Goal: Information Seeking & Learning: Learn about a topic

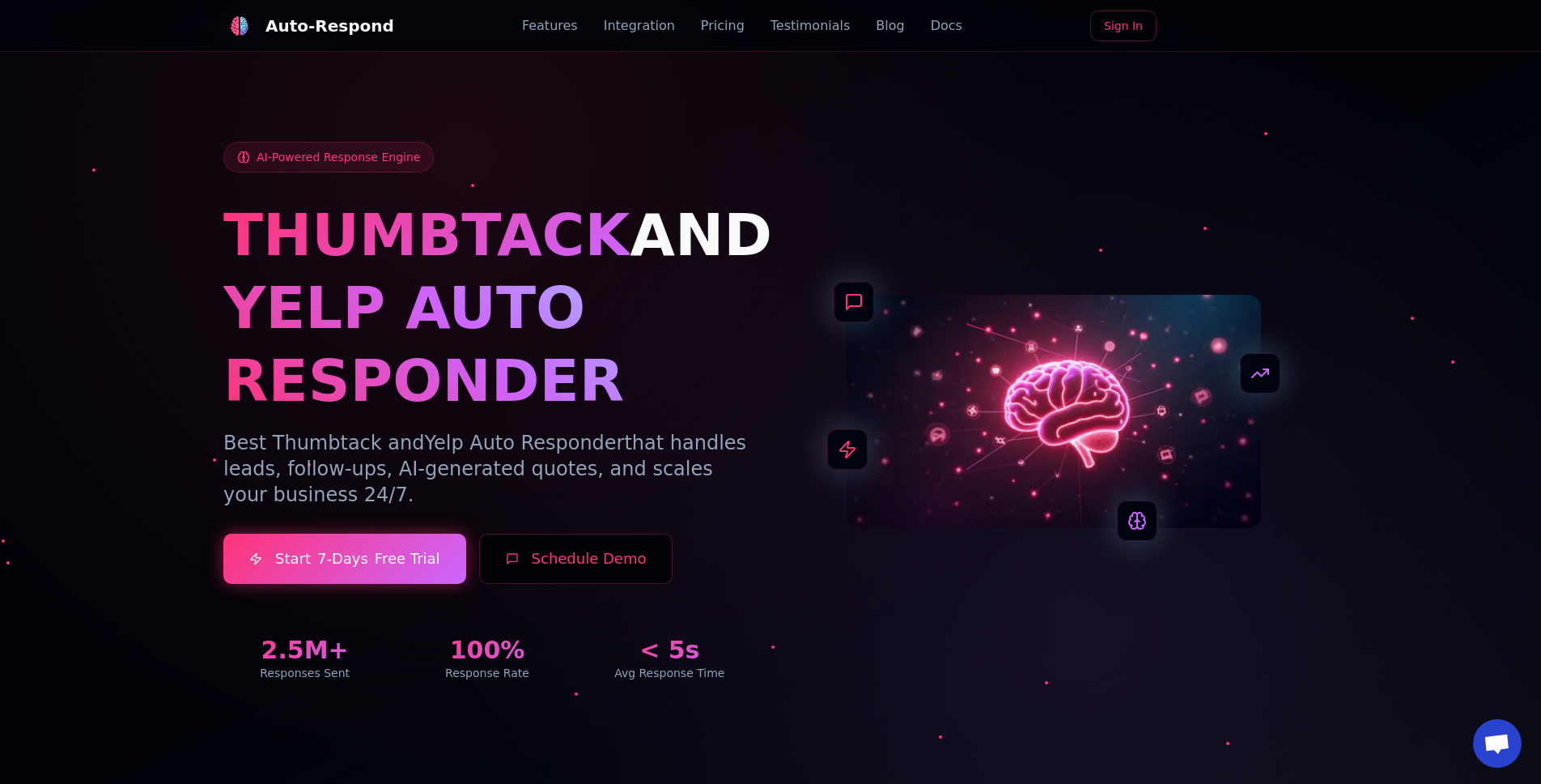
click at [370, 60] on div at bounding box center [770, 392] width 1541 height 784
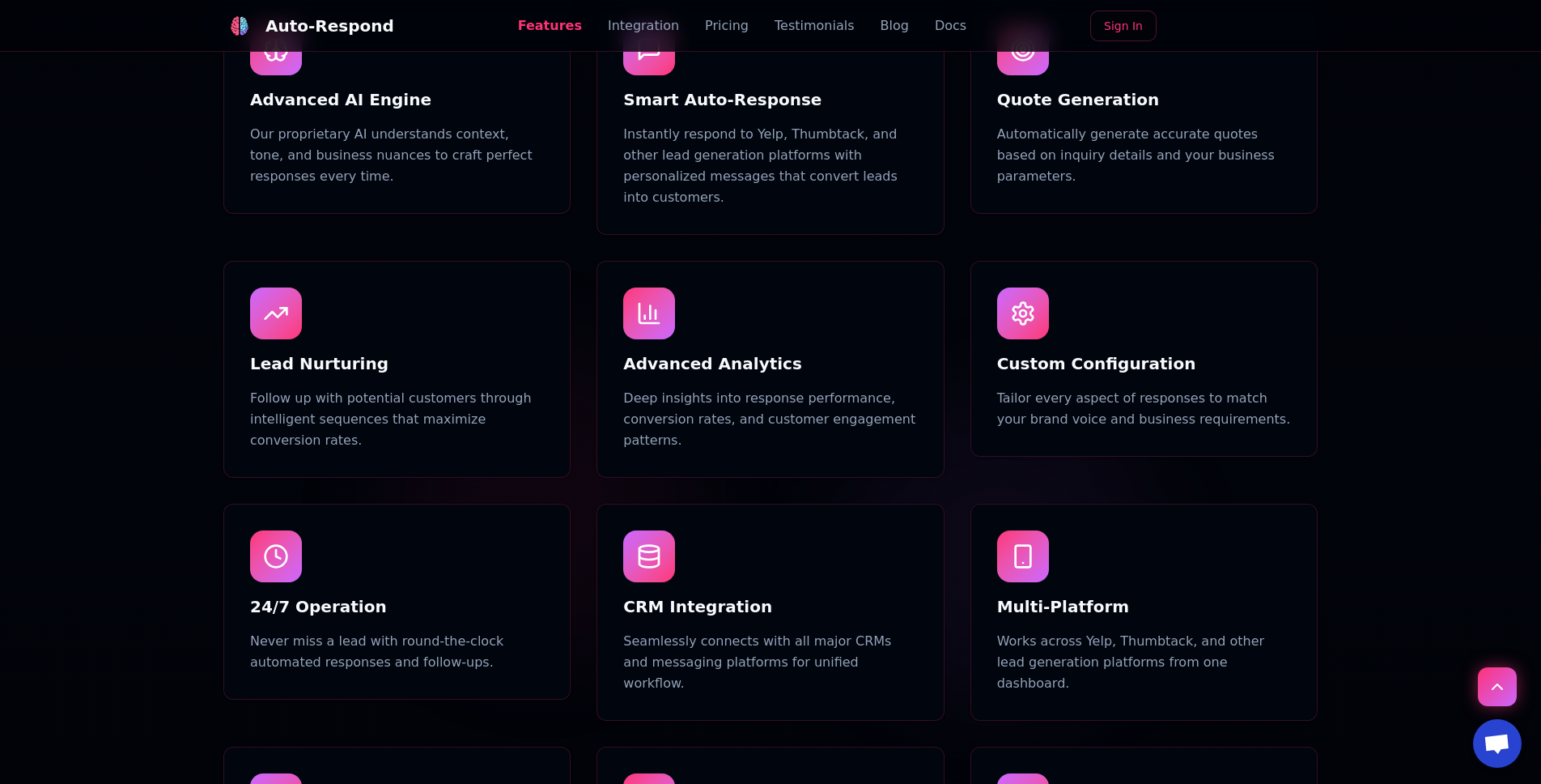
scroll to position [957, 0]
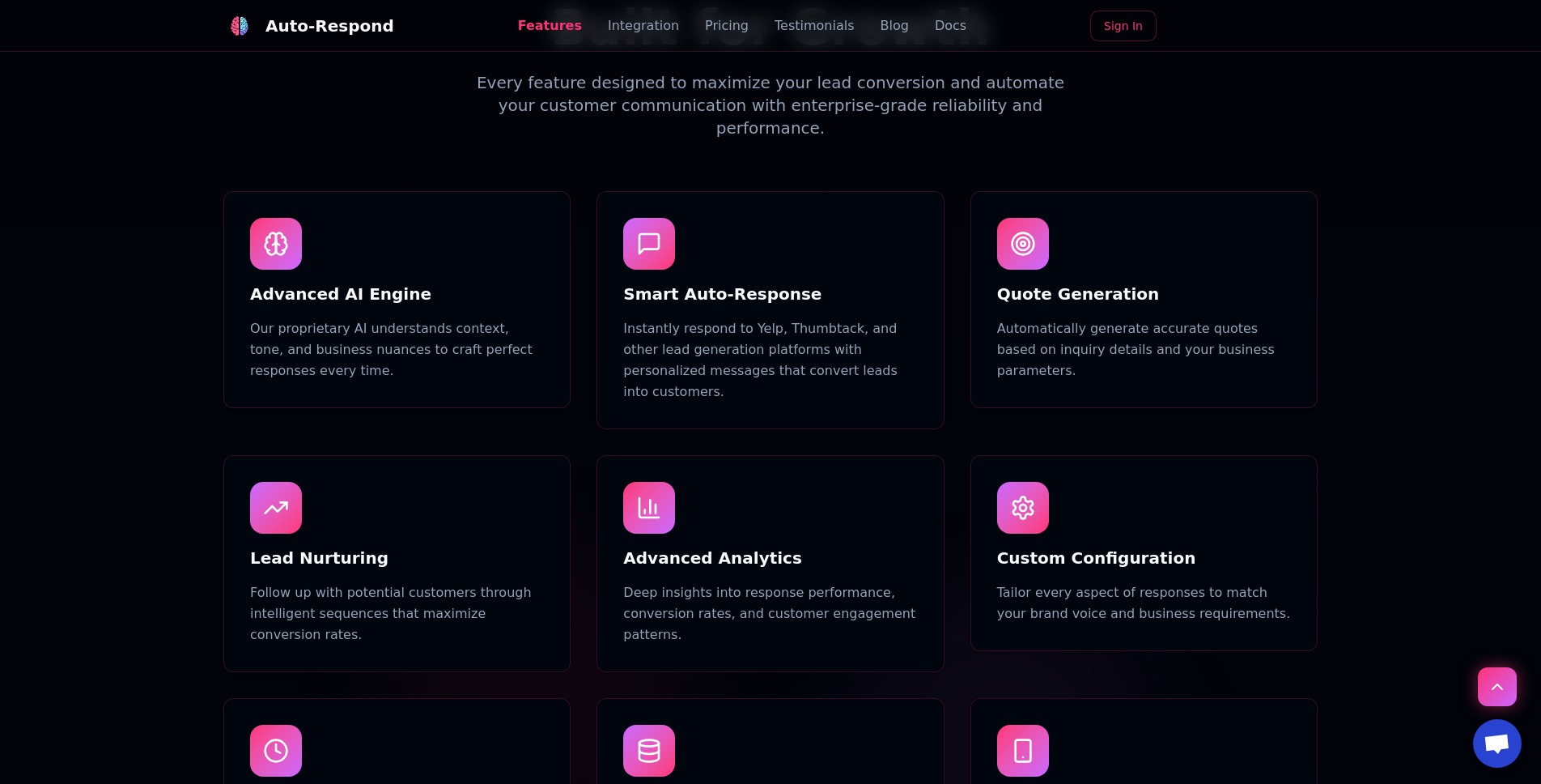
click at [287, 282] on h3 "Advanced AI Engine" at bounding box center [398, 293] width 294 height 22
click at [467, 318] on p "Our proprietary AI understands context, tone, and business nuances to craft per…" at bounding box center [398, 350] width 294 height 63
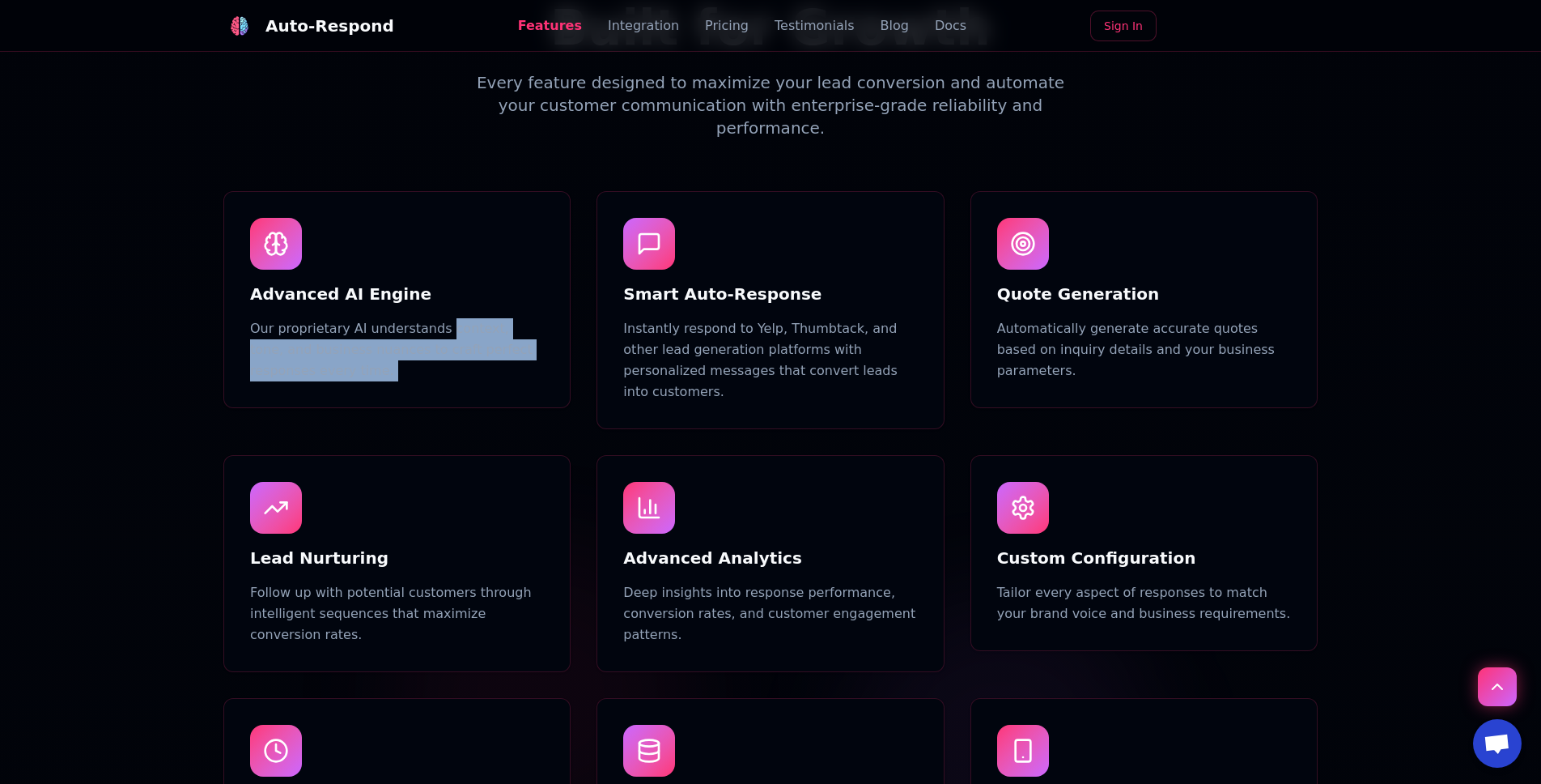
drag, startPoint x: 467, startPoint y: 315, endPoint x: 489, endPoint y: 339, distance: 32.6
click at [489, 339] on p "Our proprietary AI understands context, tone, and business nuances to craft per…" at bounding box center [398, 350] width 294 height 63
click at [480, 325] on p "Our proprietary AI understands context, tone, and business nuances to craft per…" at bounding box center [398, 350] width 294 height 63
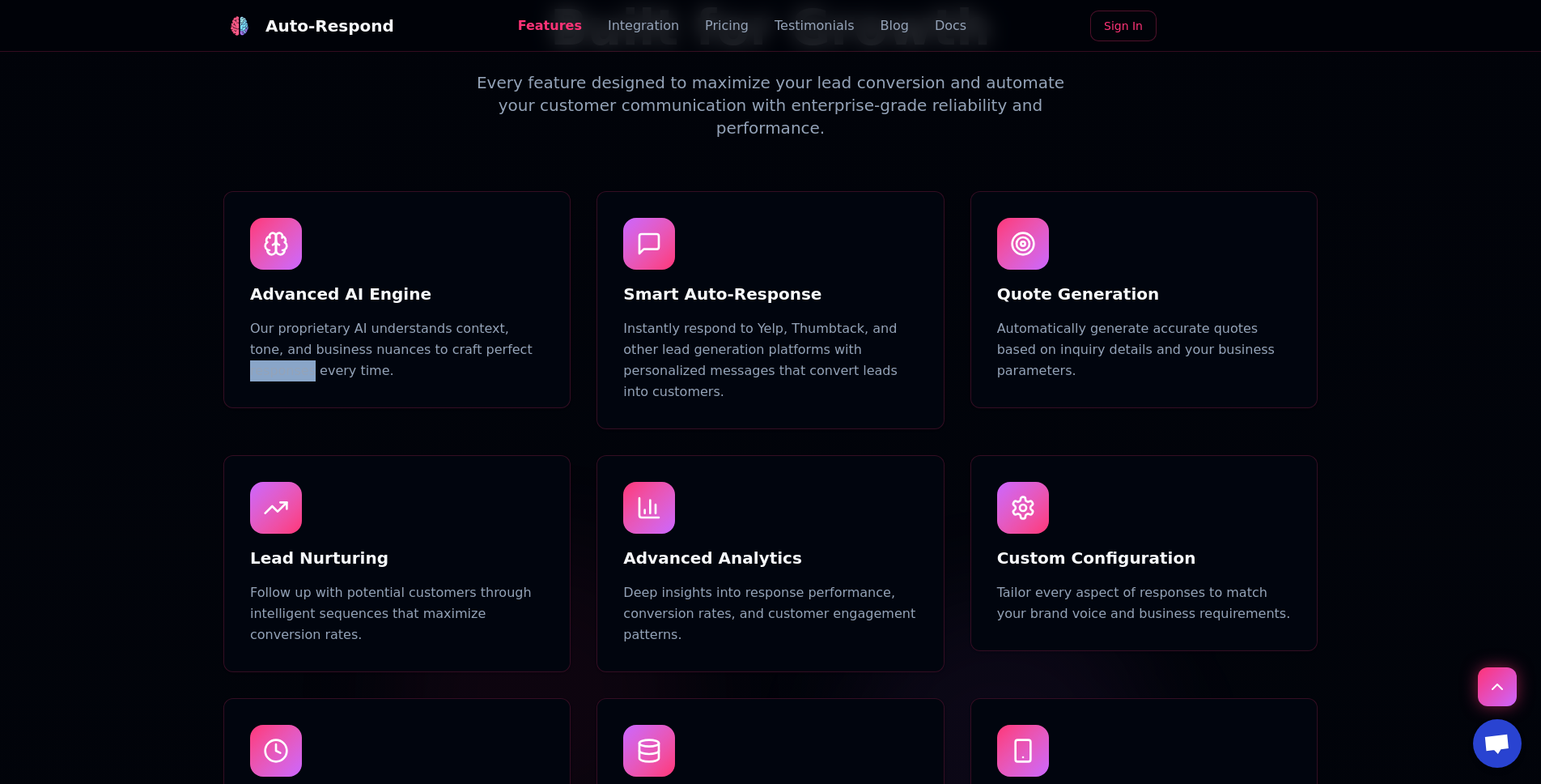
click at [480, 325] on p "Our proprietary AI understands context, tone, and business nuances to craft per…" at bounding box center [398, 350] width 294 height 63
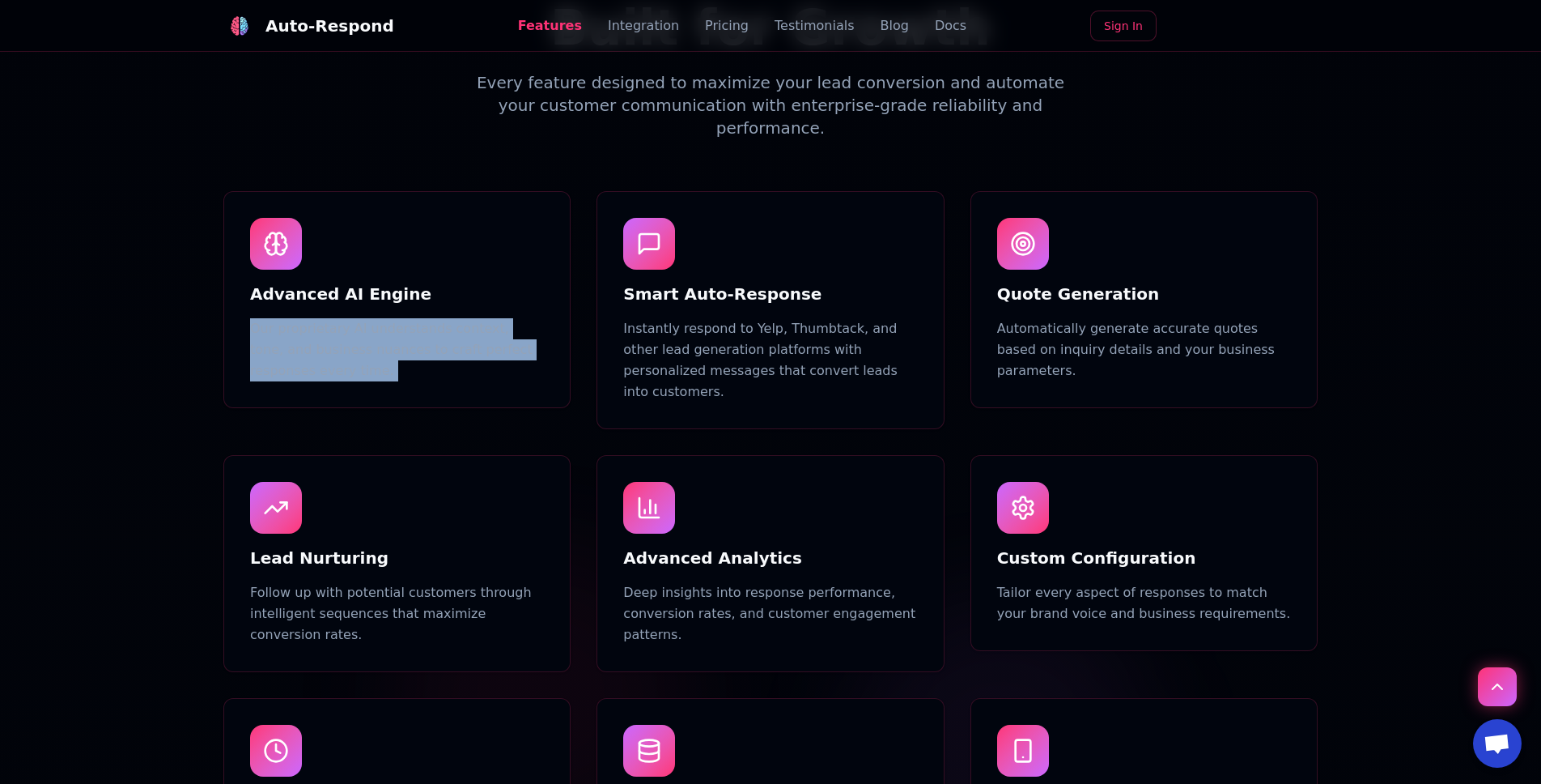
click at [480, 325] on p "Our proprietary AI understands context, tone, and business nuances to craft per…" at bounding box center [398, 350] width 294 height 63
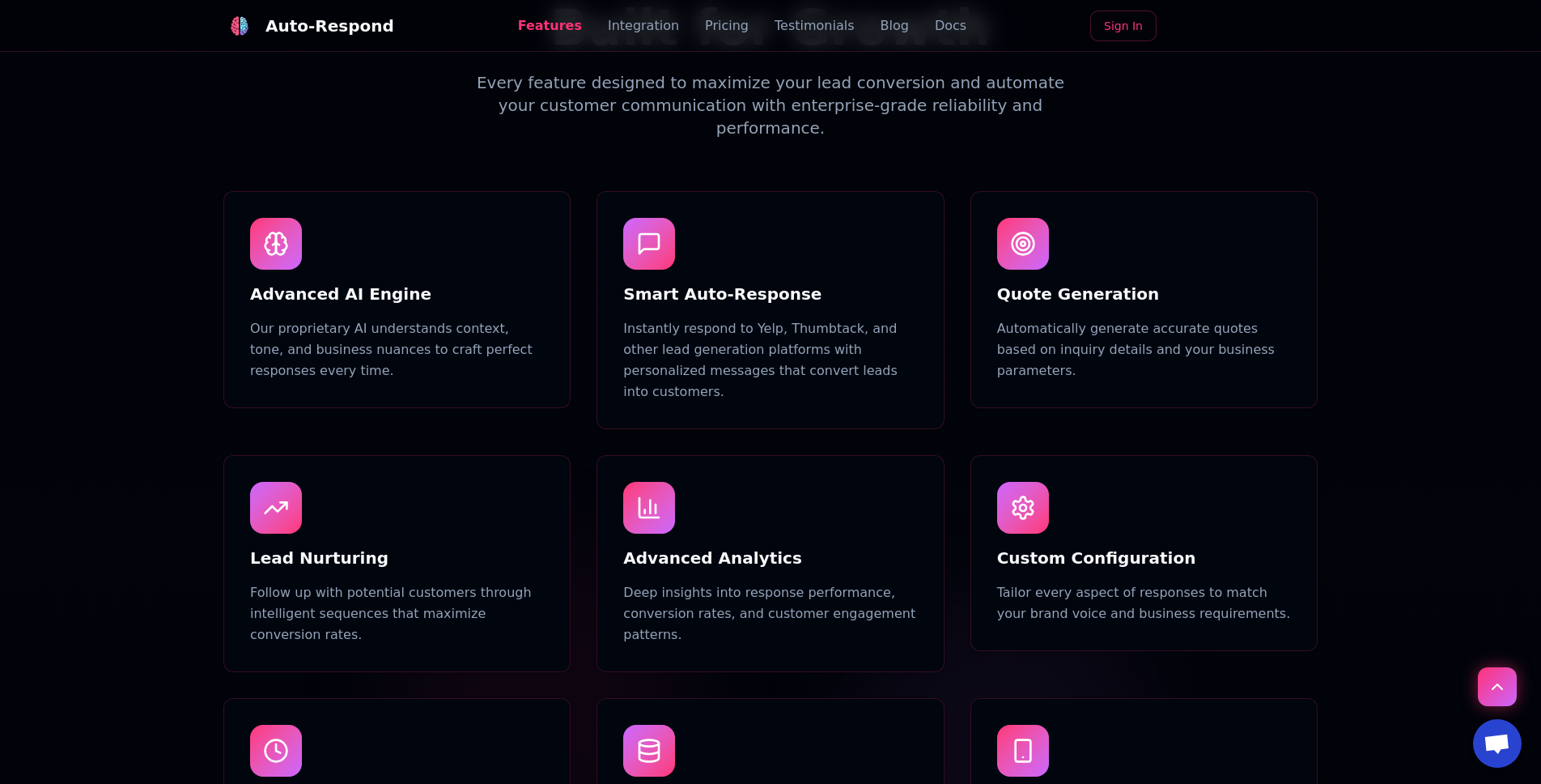
click at [205, 261] on div "Feature-Rich Platform Advanced Features Built for Growth Every feature designed…" at bounding box center [770, 581] width 1133 height 1354
click at [704, 282] on h3 "Smart Auto-Response" at bounding box center [770, 293] width 294 height 22
click at [704, 282] on h3 "Quote Generation" at bounding box center [1144, 293] width 294 height 22
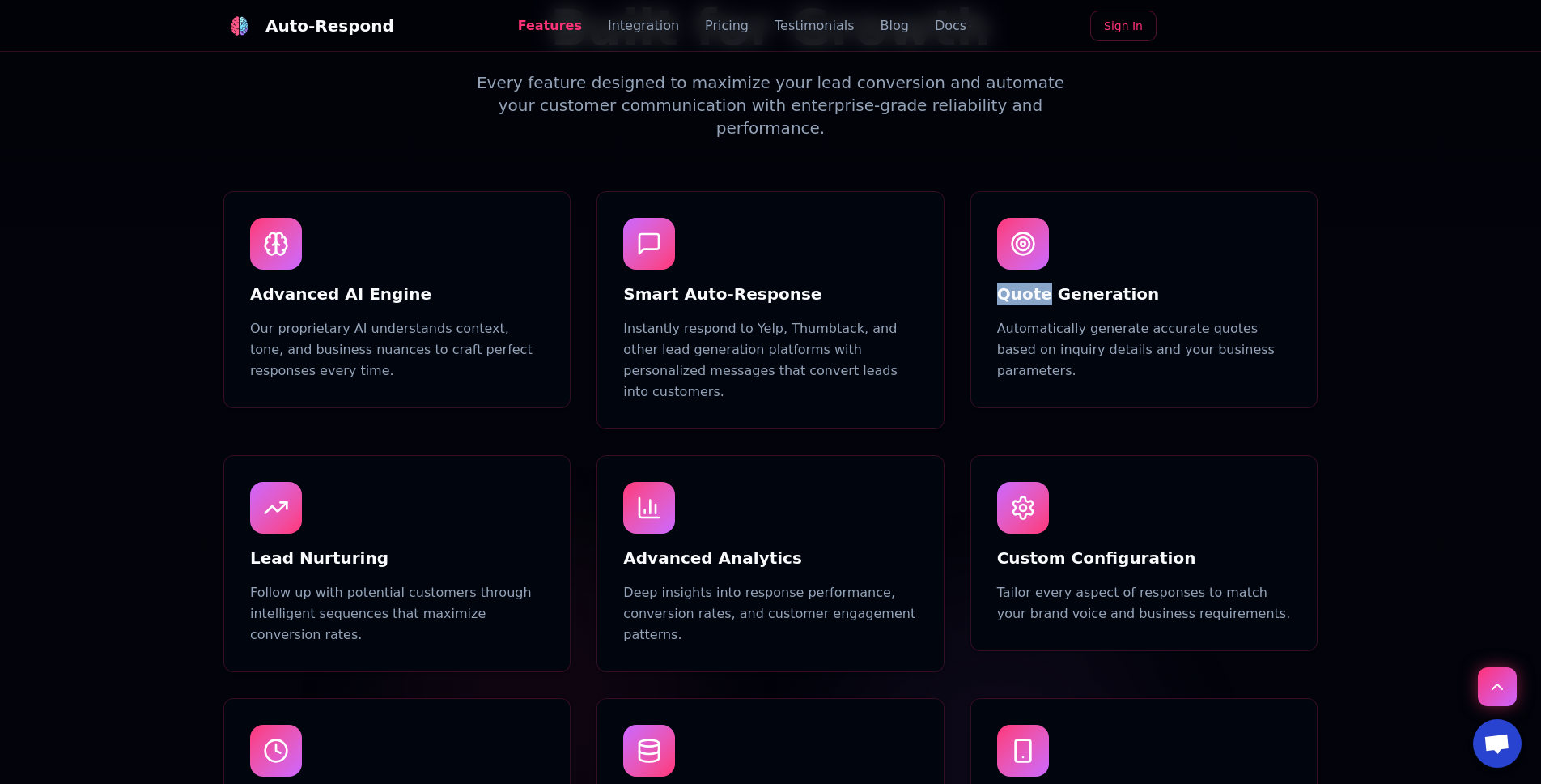
click at [704, 282] on h3 "Quote Generation" at bounding box center [1144, 293] width 294 height 22
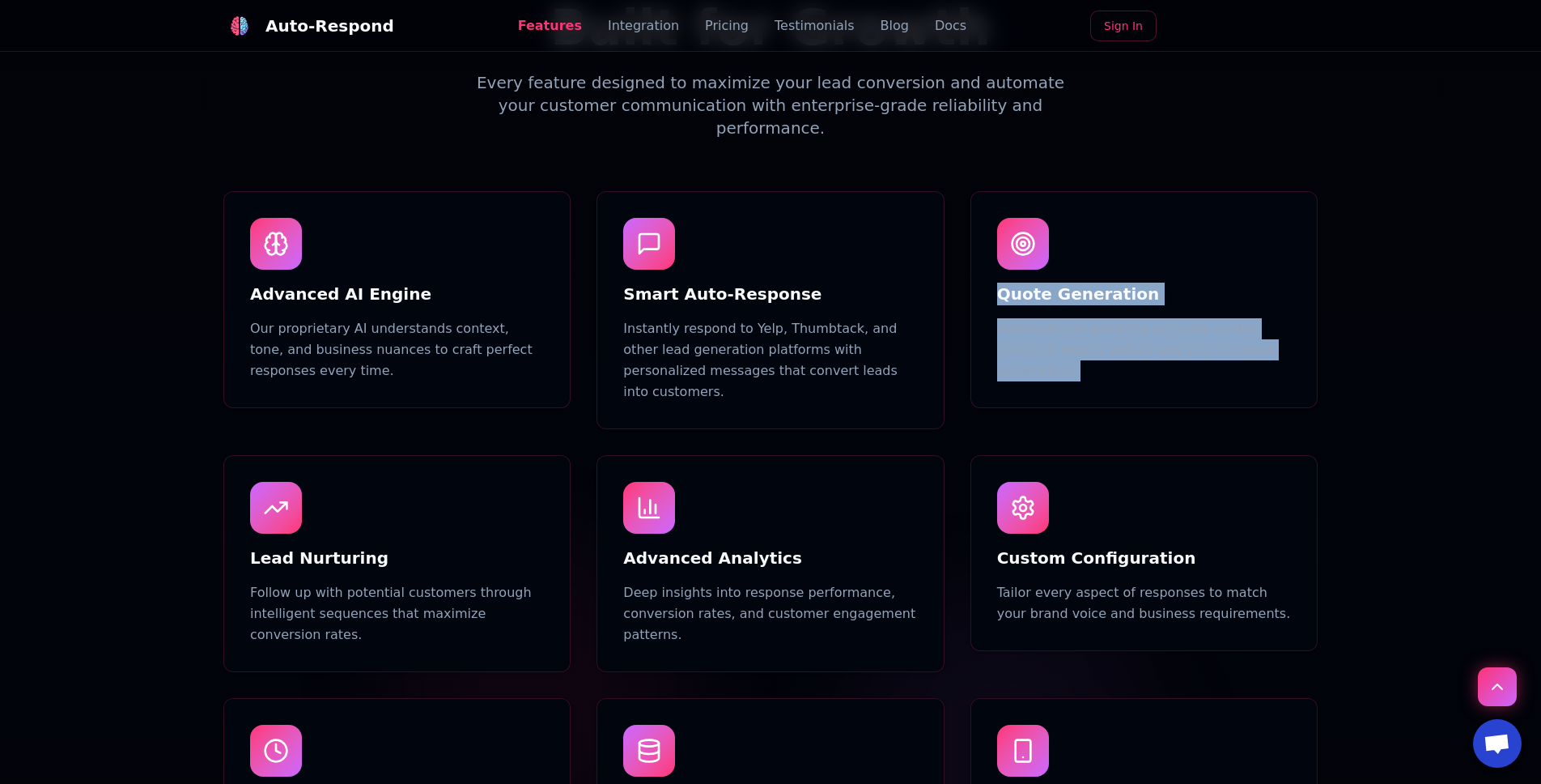
drag, startPoint x: 1017, startPoint y: 275, endPoint x: 1029, endPoint y: 315, distance: 41.8
click at [704, 315] on div "Quote Generation Automatically generate accurate quotes based on inquiry detail…" at bounding box center [1143, 299] width 345 height 215
click at [704, 318] on p "Automatically generate accurate quotes based on inquiry details and your busine…" at bounding box center [1144, 350] width 294 height 63
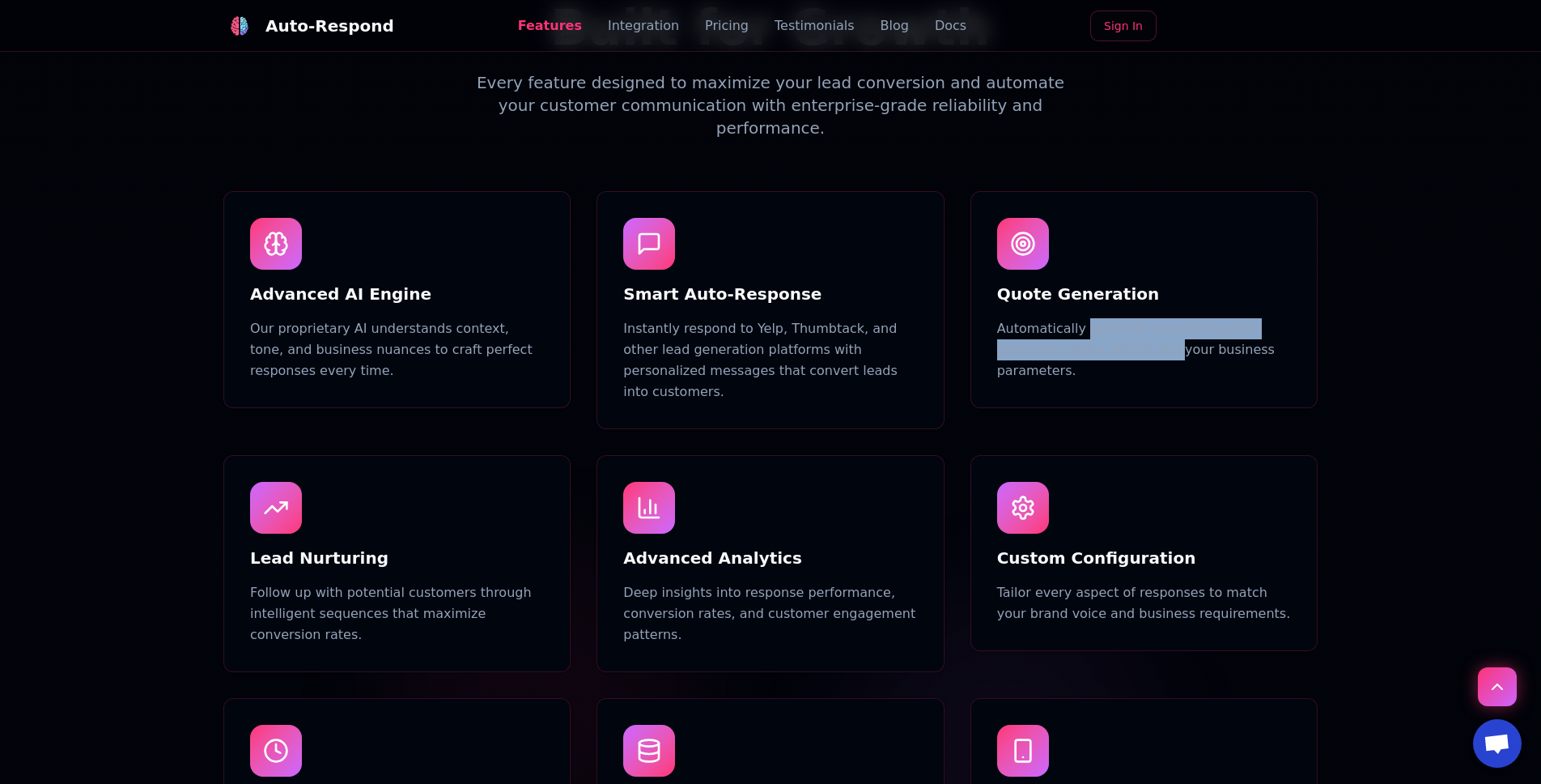
drag, startPoint x: 1100, startPoint y: 304, endPoint x: 1102, endPoint y: 330, distance: 26.1
click at [704, 330] on p "Automatically generate accurate quotes based on inquiry details and your busine…" at bounding box center [1144, 350] width 294 height 63
click at [257, 582] on p "Follow up with potential customers through intelligent sequences that maximize …" at bounding box center [398, 614] width 294 height 63
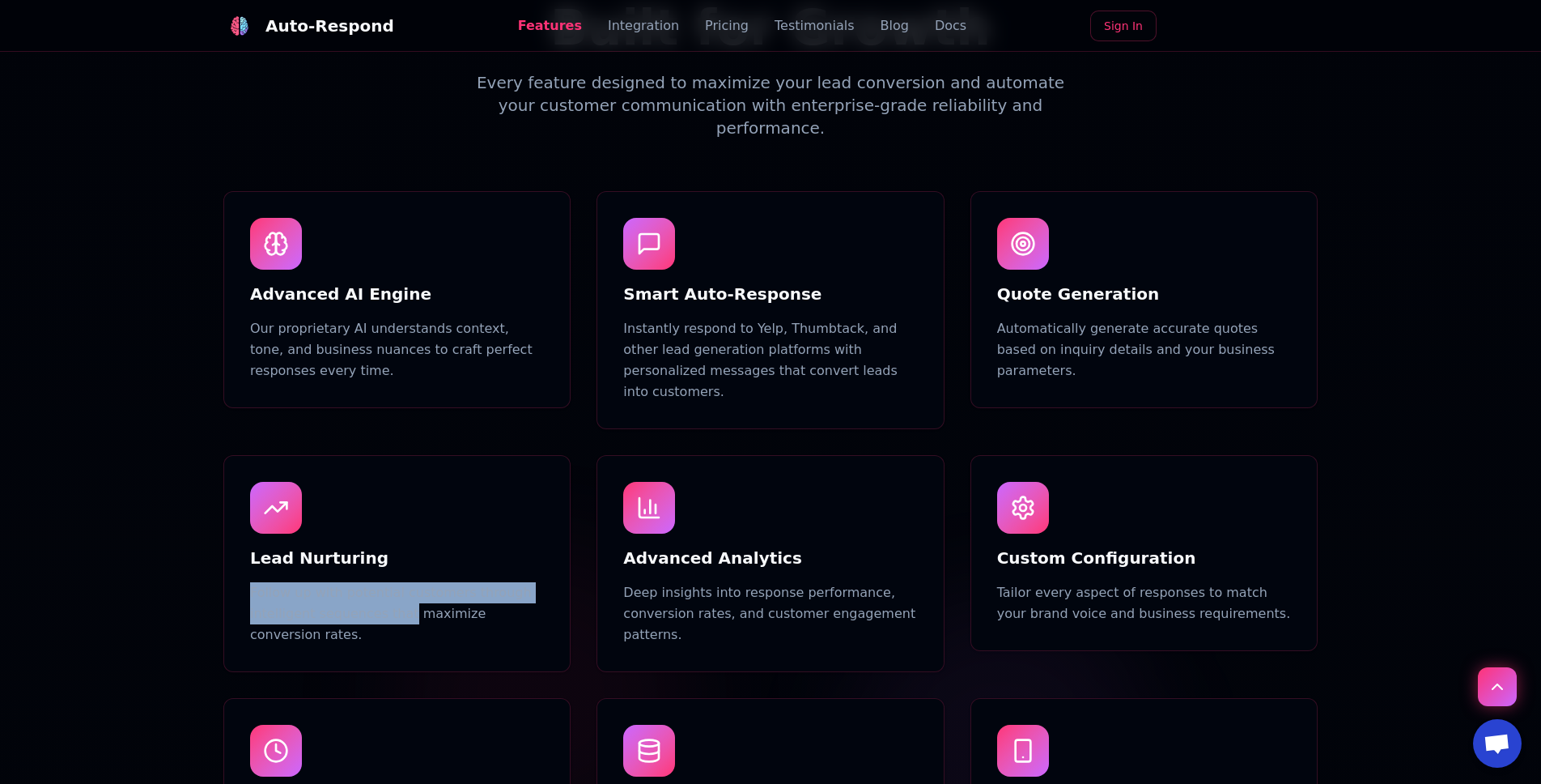
drag, startPoint x: 257, startPoint y: 547, endPoint x: 333, endPoint y: 571, distance: 79.7
click at [350, 582] on p "Follow up with potential customers through intelligent sequences that maximize …" at bounding box center [398, 614] width 294 height 63
click at [325, 582] on p "Follow up with potential customers through intelligent sequences that maximize …" at bounding box center [398, 614] width 294 height 63
drag, startPoint x: 325, startPoint y: 568, endPoint x: 261, endPoint y: 572, distance: 64.1
click at [261, 582] on p "Follow up with potential customers through intelligent sequences that maximize …" at bounding box center [398, 614] width 294 height 63
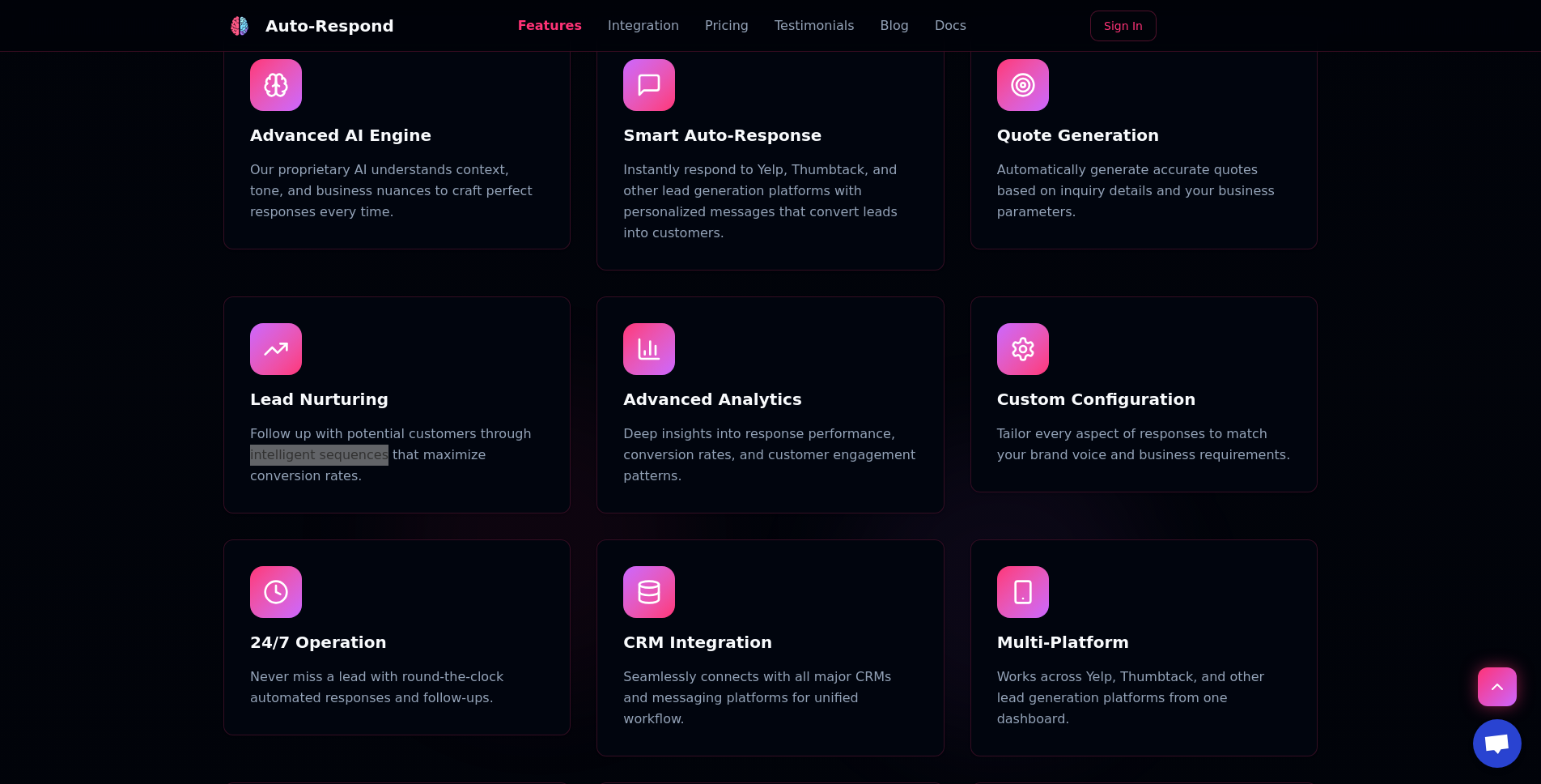
scroll to position [1244, 0]
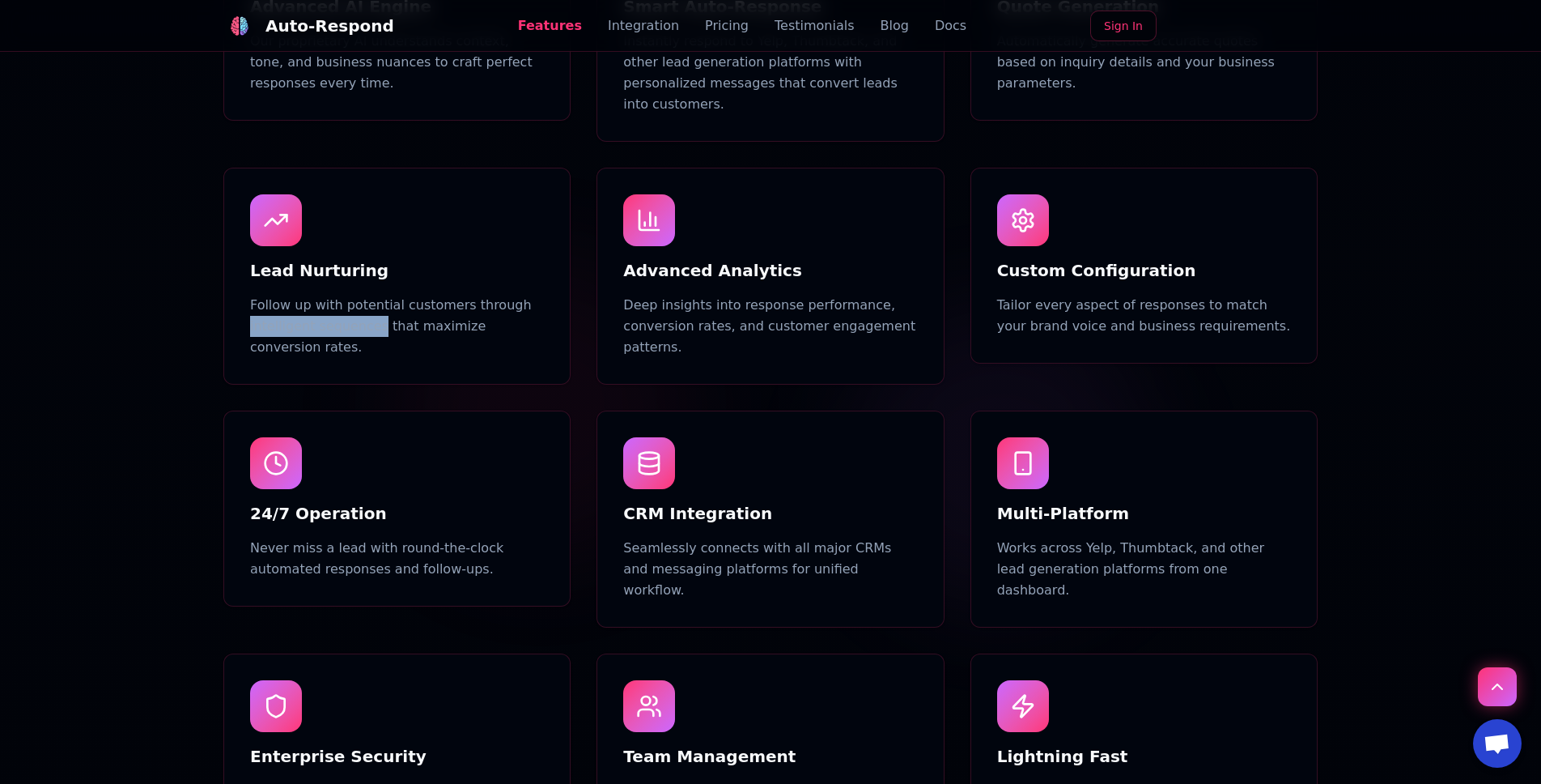
click at [704, 537] on p "Works across Yelp, Thumbtack, and other lead generation platforms from one dash…" at bounding box center [1144, 569] width 294 height 63
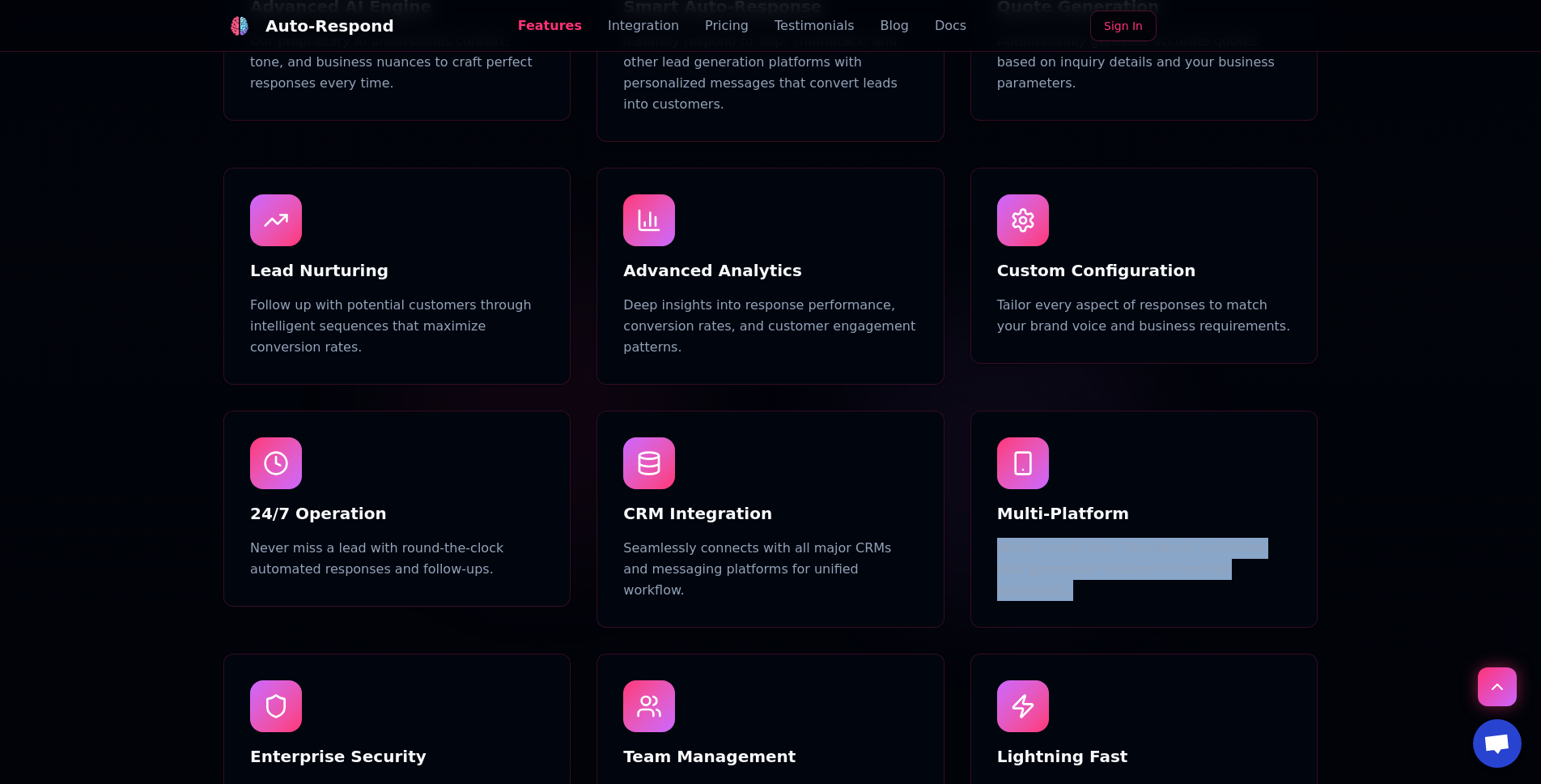
click at [704, 537] on p "Works across Yelp, Thumbtack, and other lead generation platforms from one dash…" at bounding box center [1144, 569] width 294 height 63
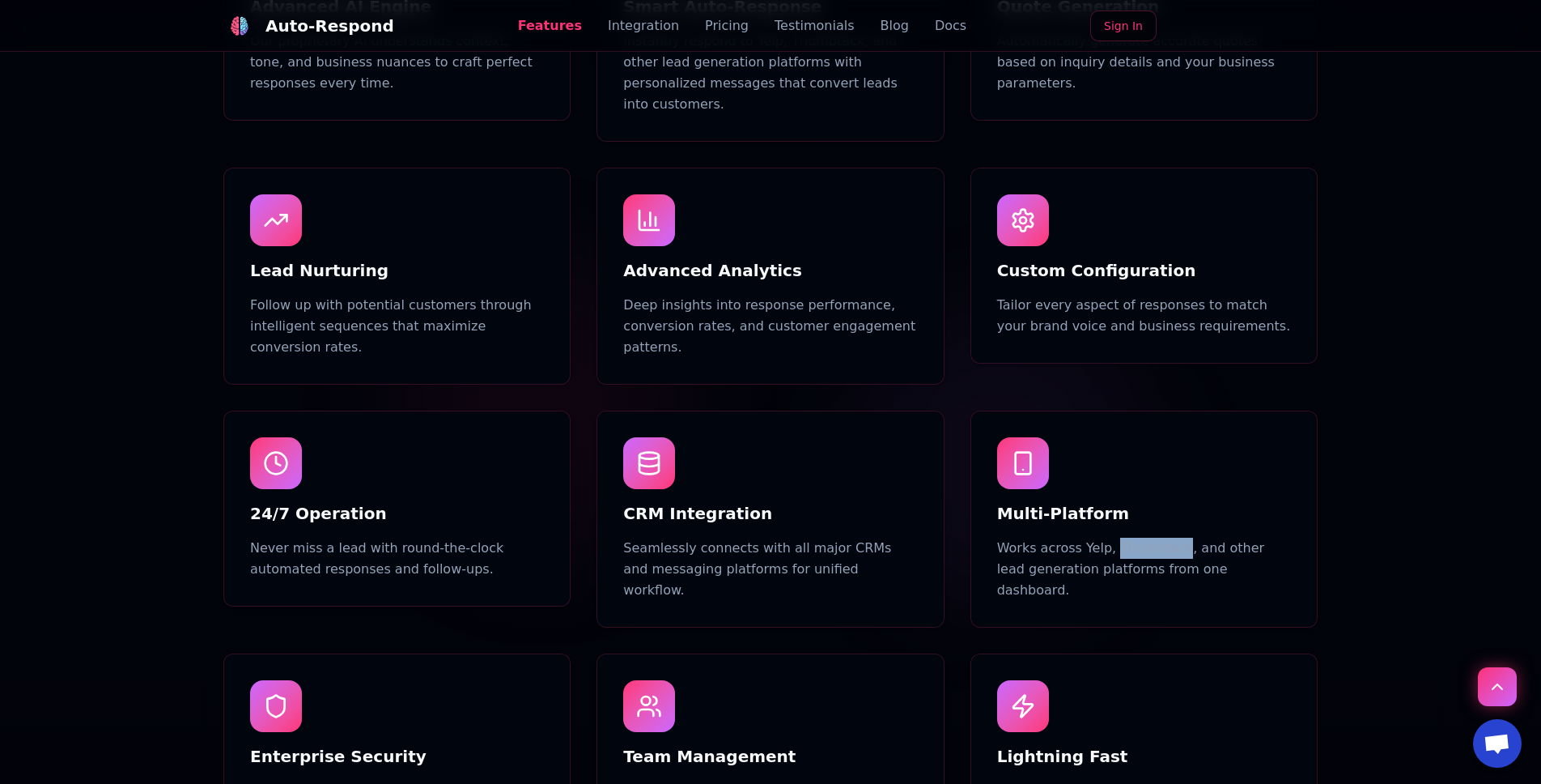
click at [704, 537] on p "Works across Yelp, Thumbtack, and other lead generation platforms from one dash…" at bounding box center [1144, 569] width 294 height 63
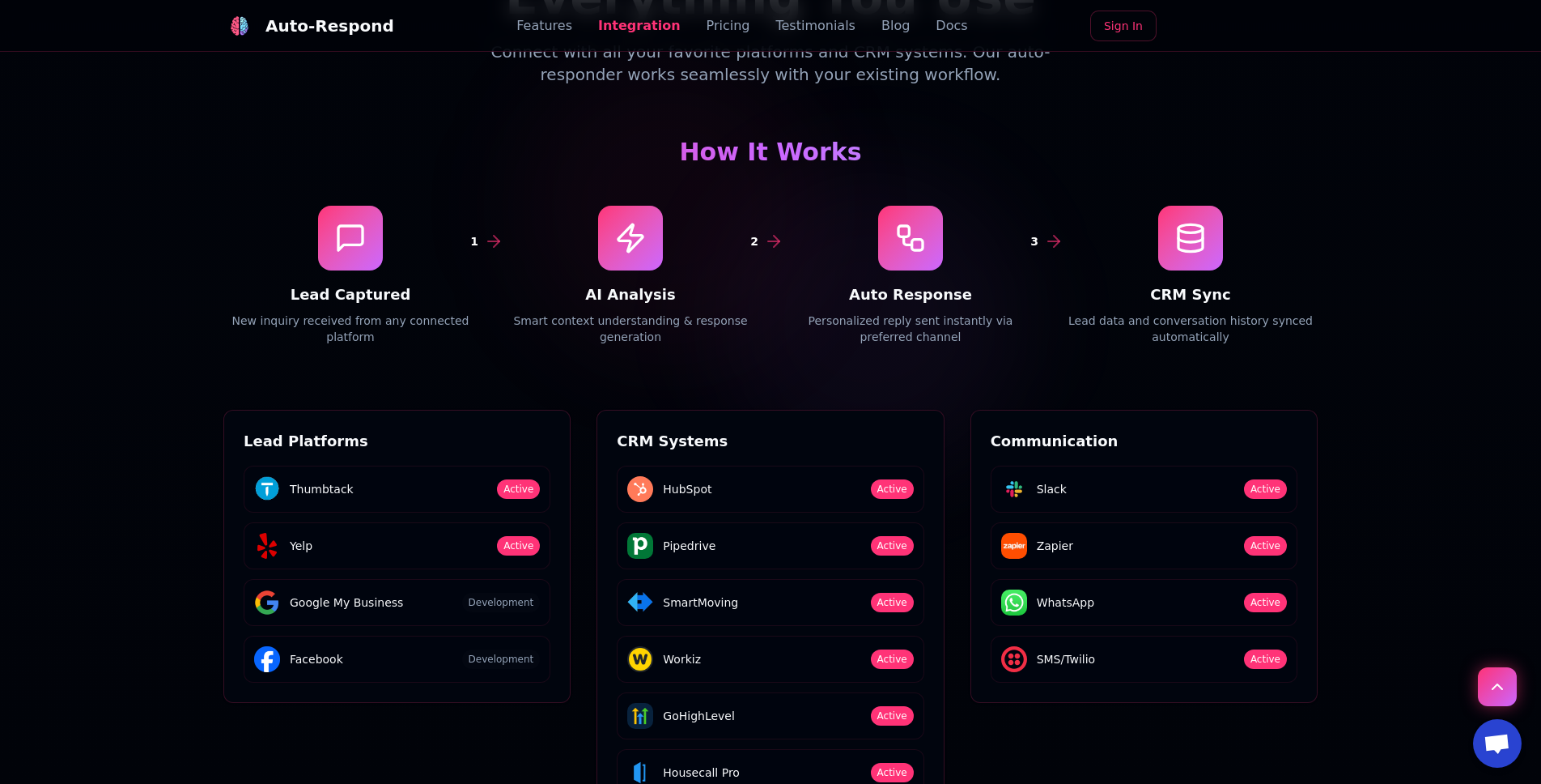
scroll to position [2398, 0]
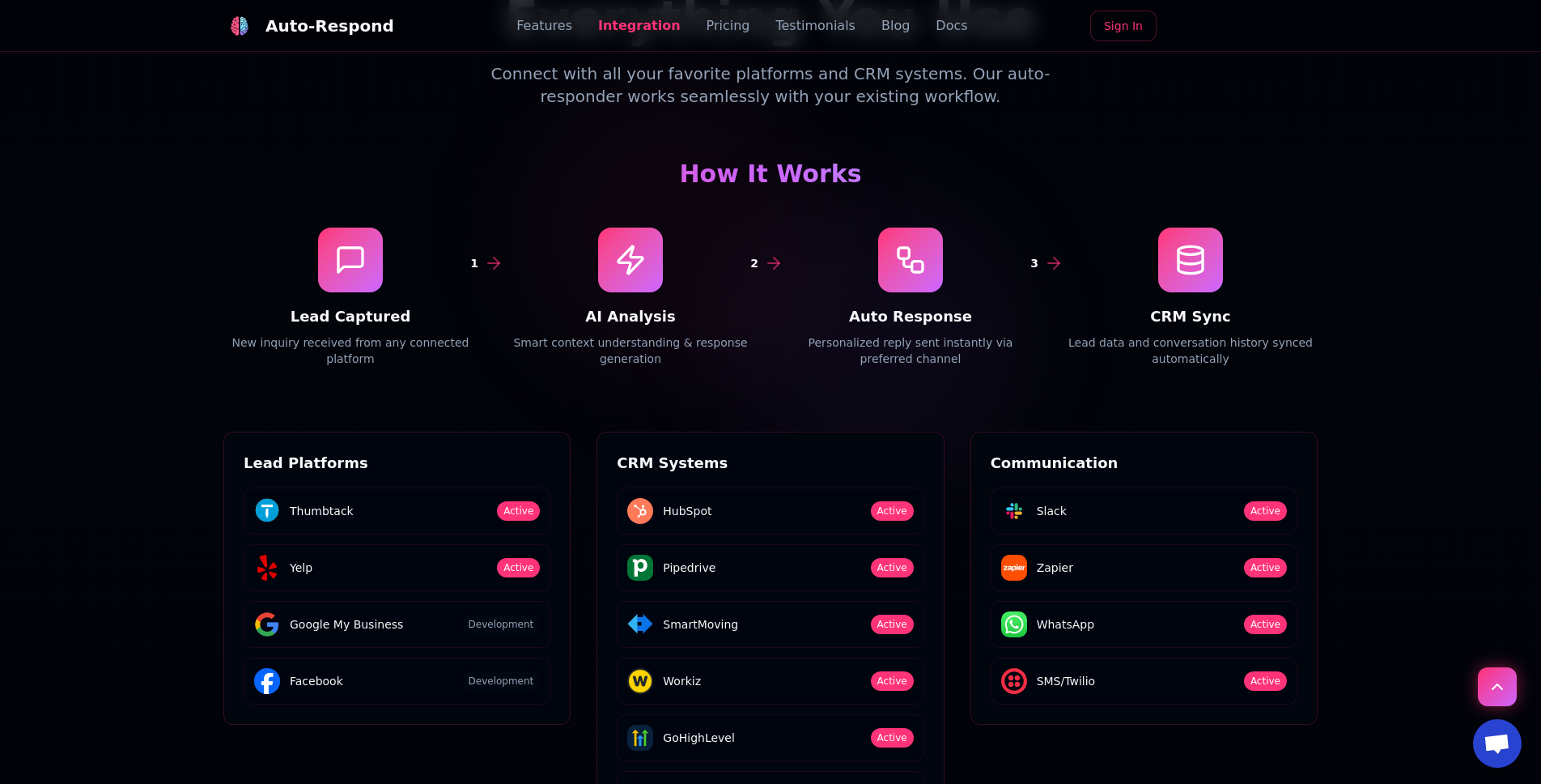
click at [165, 325] on div at bounding box center [770, 327] width 1541 height 1020
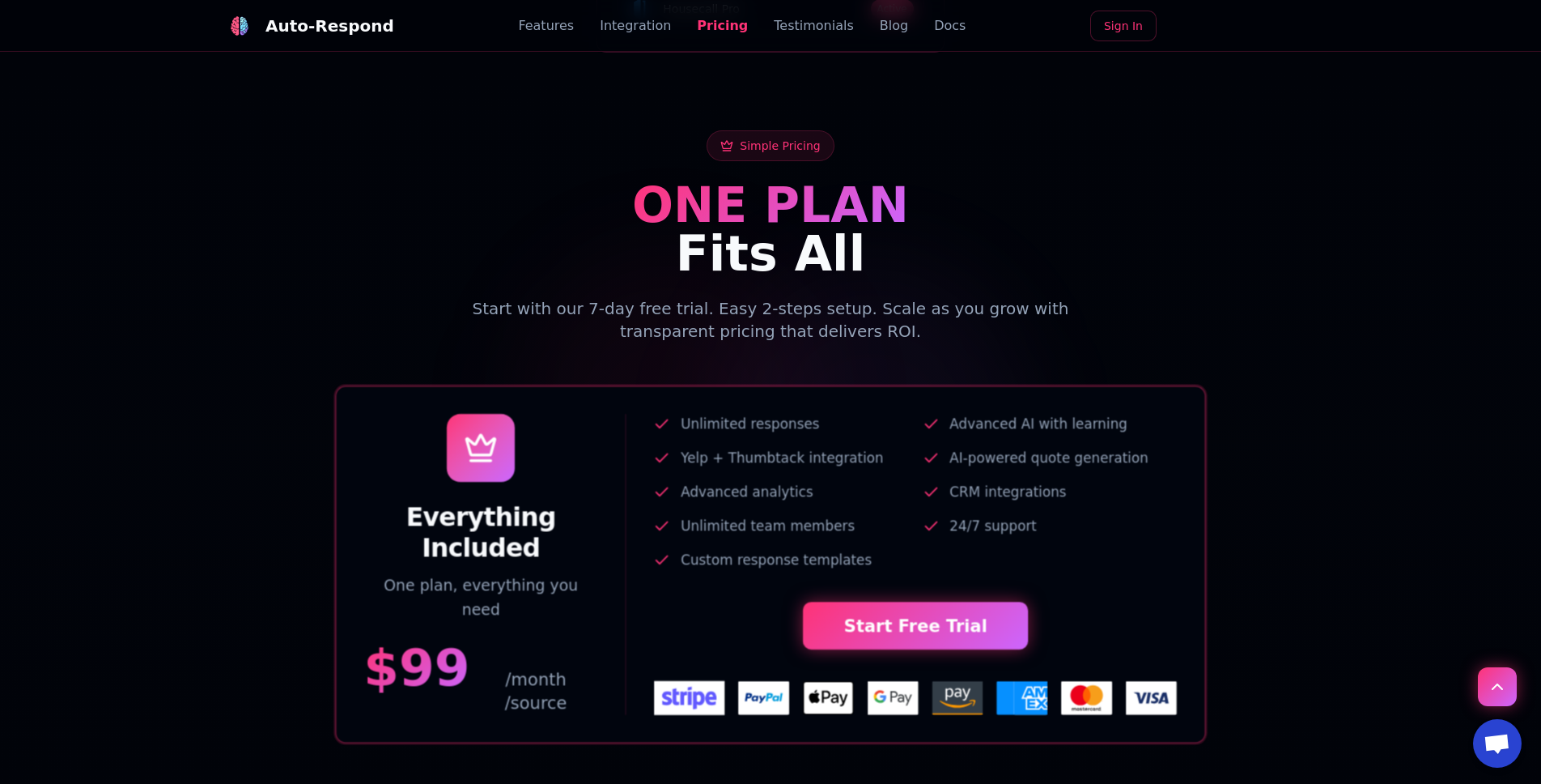
scroll to position [3264, 0]
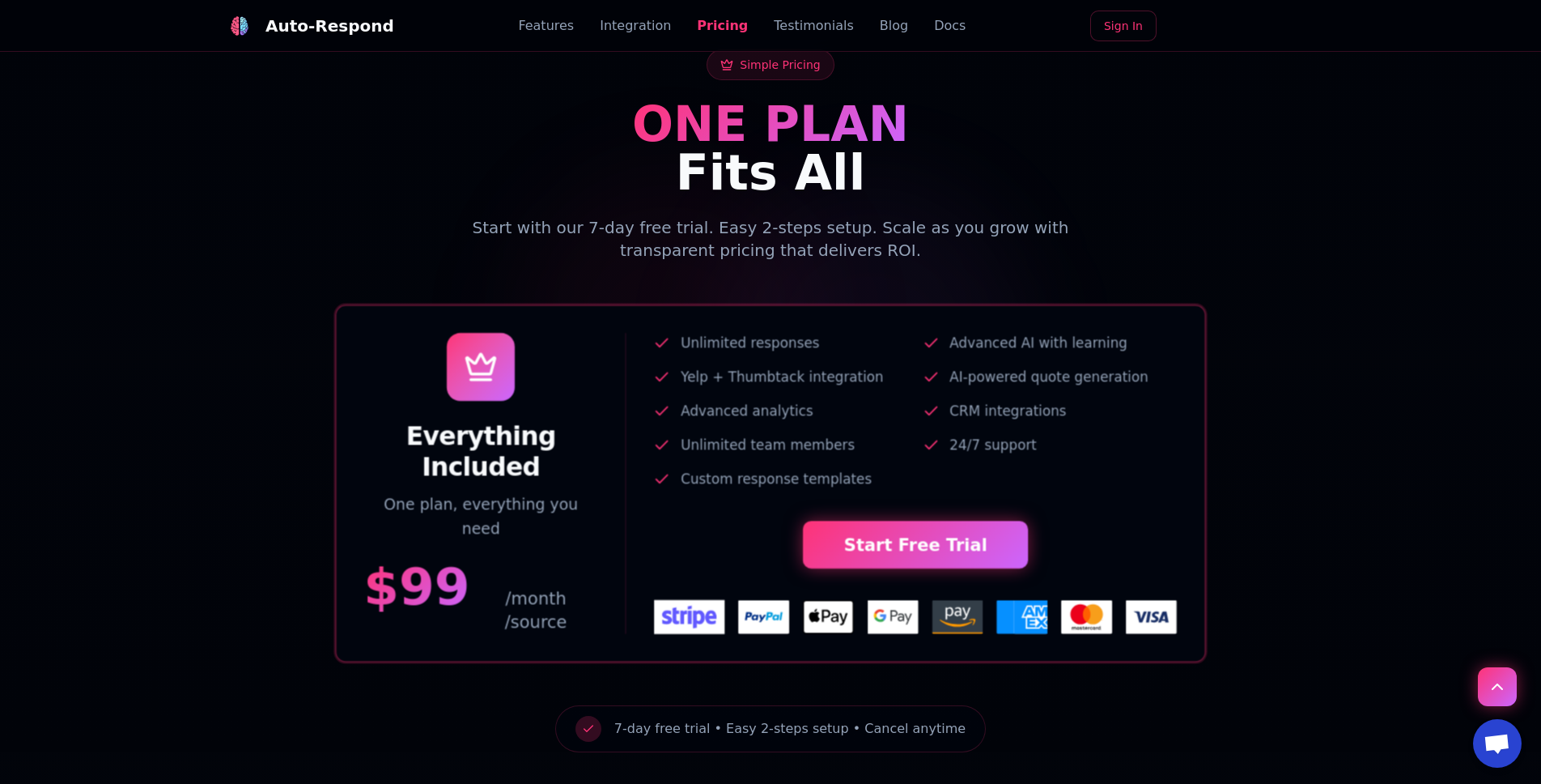
click at [704, 22] on link "Docs" at bounding box center [950, 25] width 32 height 20
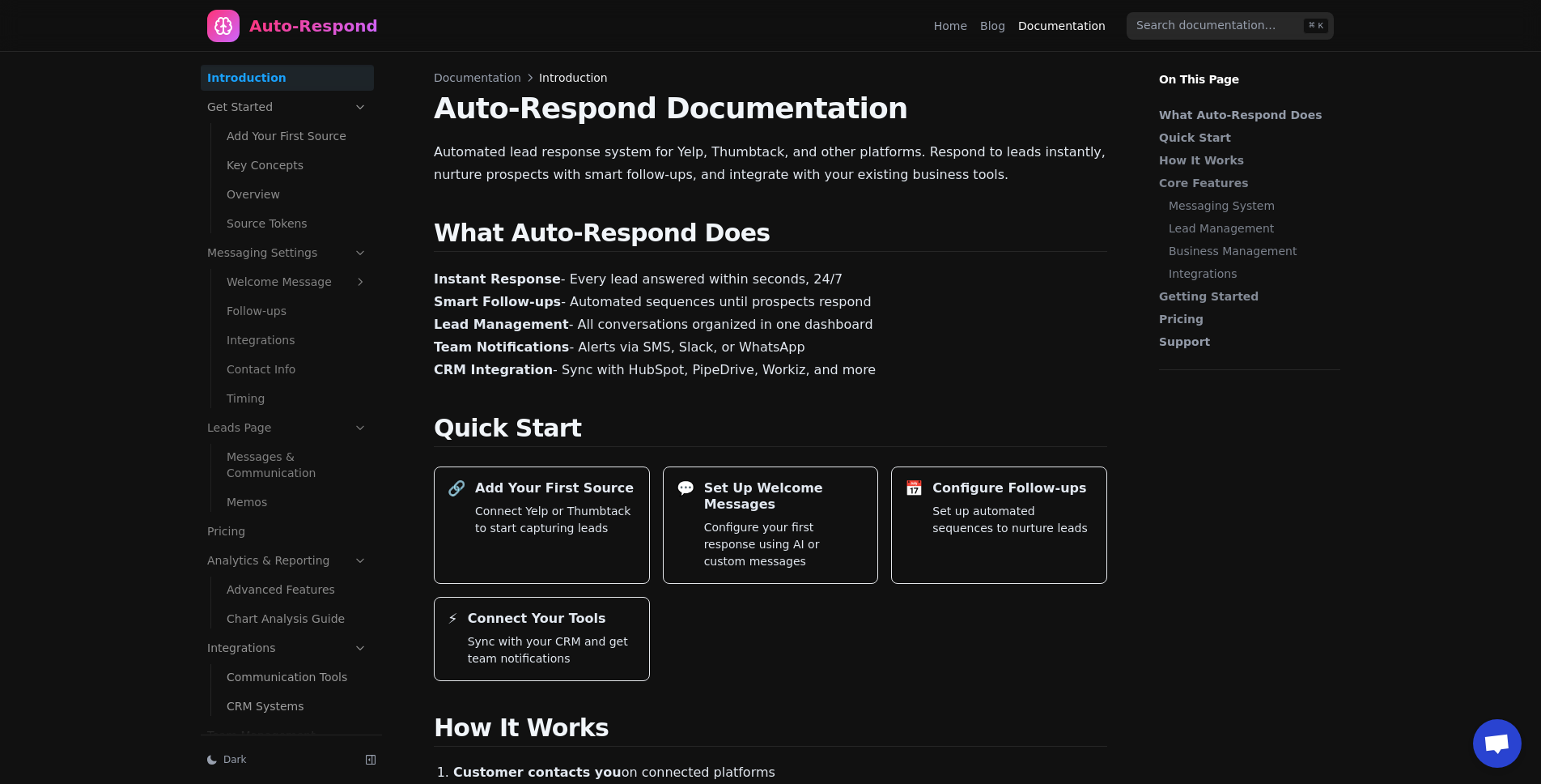
click at [283, 8] on nav "Auto-Respond Home Blog Documentation ⌘ K" at bounding box center [771, 26] width 1166 height 52
click at [280, 25] on div "Auto-Respond" at bounding box center [314, 26] width 128 height 22
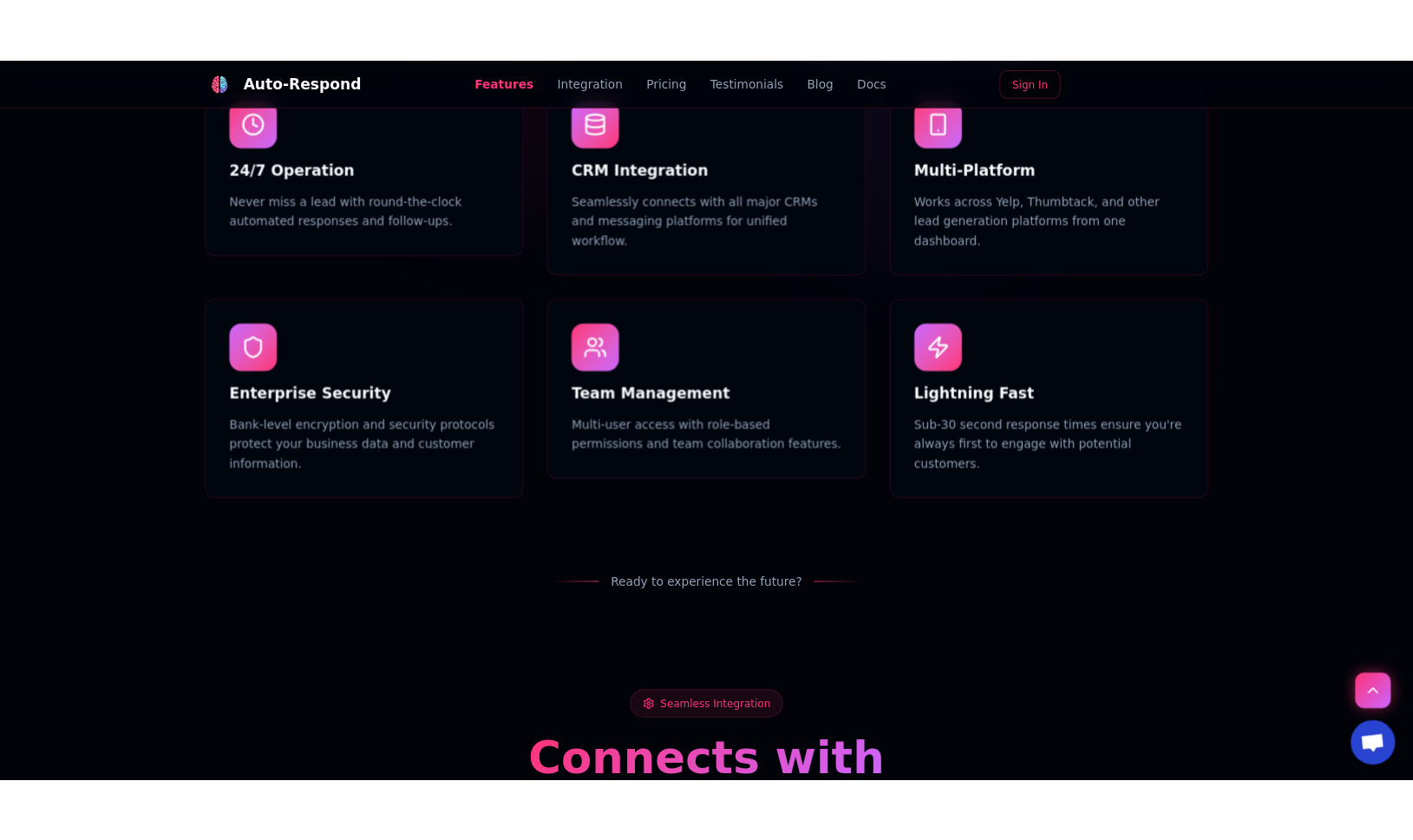
scroll to position [1780, 0]
